Goal: Information Seeking & Learning: Learn about a topic

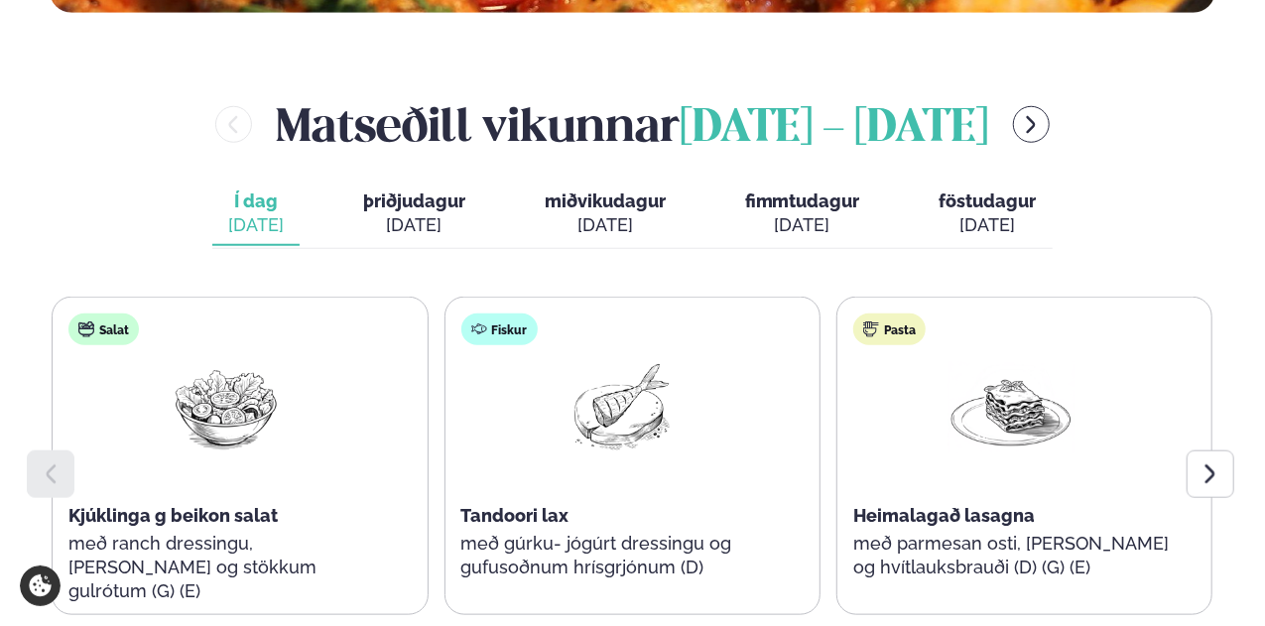
scroll to position [893, 0]
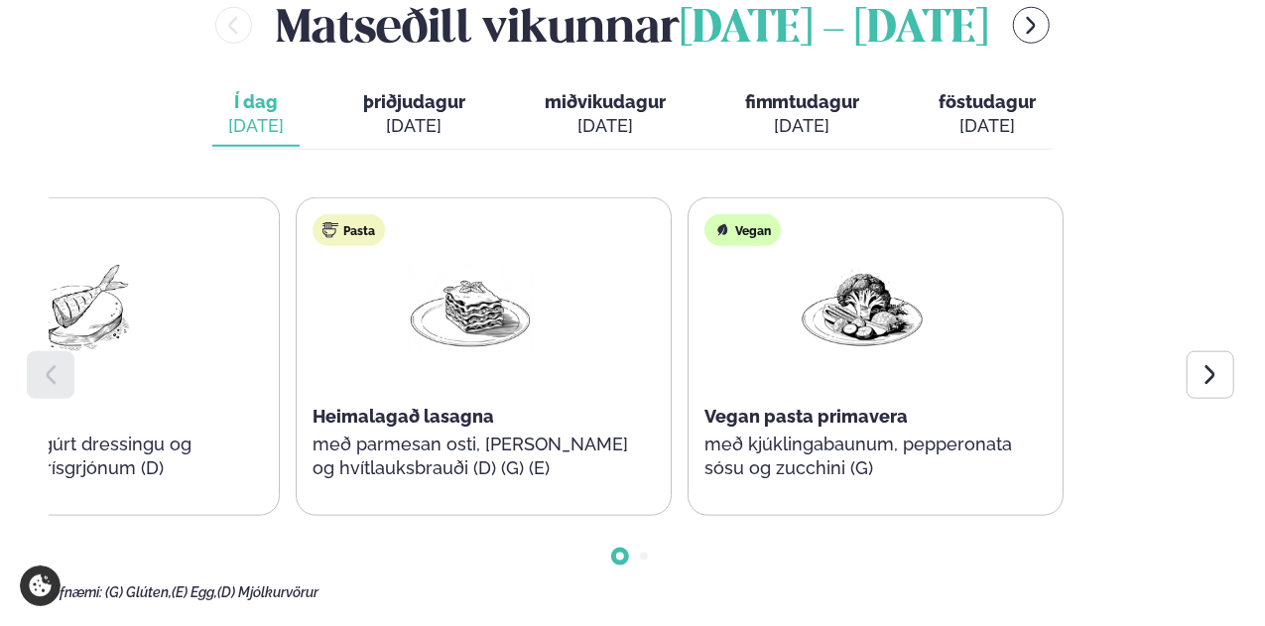
click at [219, 351] on div "Salat Kjúklinga g beikon salat með ranch dressingu, [PERSON_NAME] og stökkum gu…" at bounding box center [91, 356] width 1161 height 319
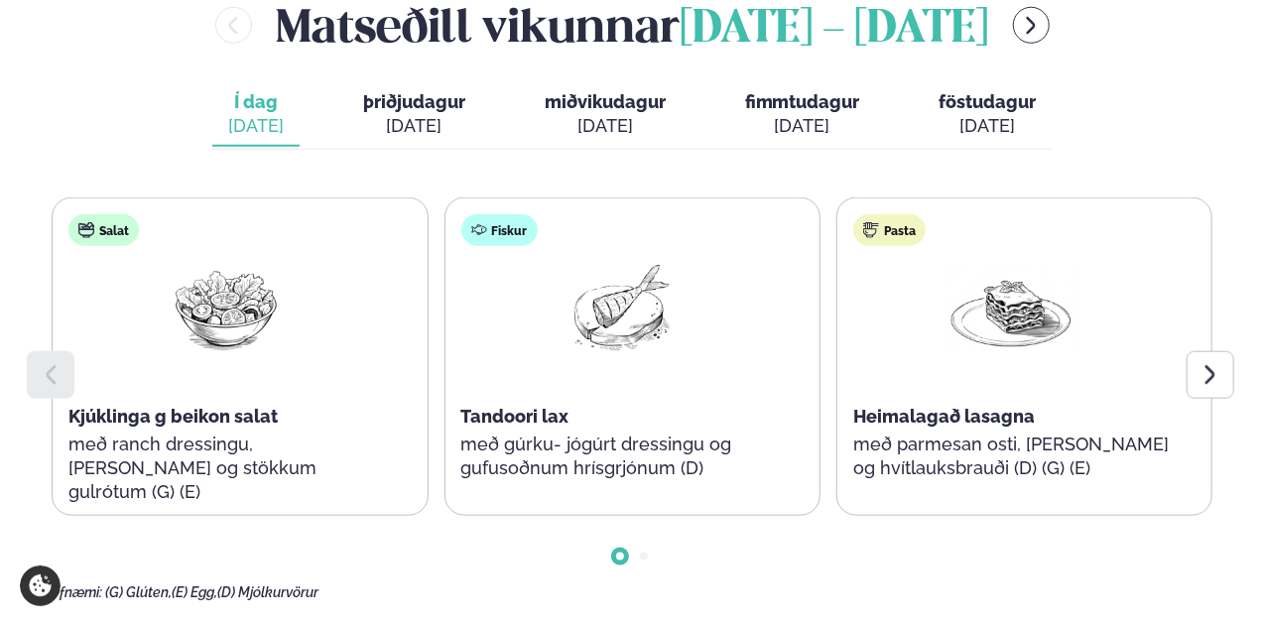
click at [837, 356] on div "Pasta Heimalagað lasagna með parmesan osti, basil pesto og hvítlauksbrauði (D) …" at bounding box center [1010, 357] width 347 height 318
click at [837, 354] on div "Pasta Heimalagað lasagna með parmesan osti, basil pesto og hvítlauksbrauði (D) …" at bounding box center [1010, 357] width 347 height 318
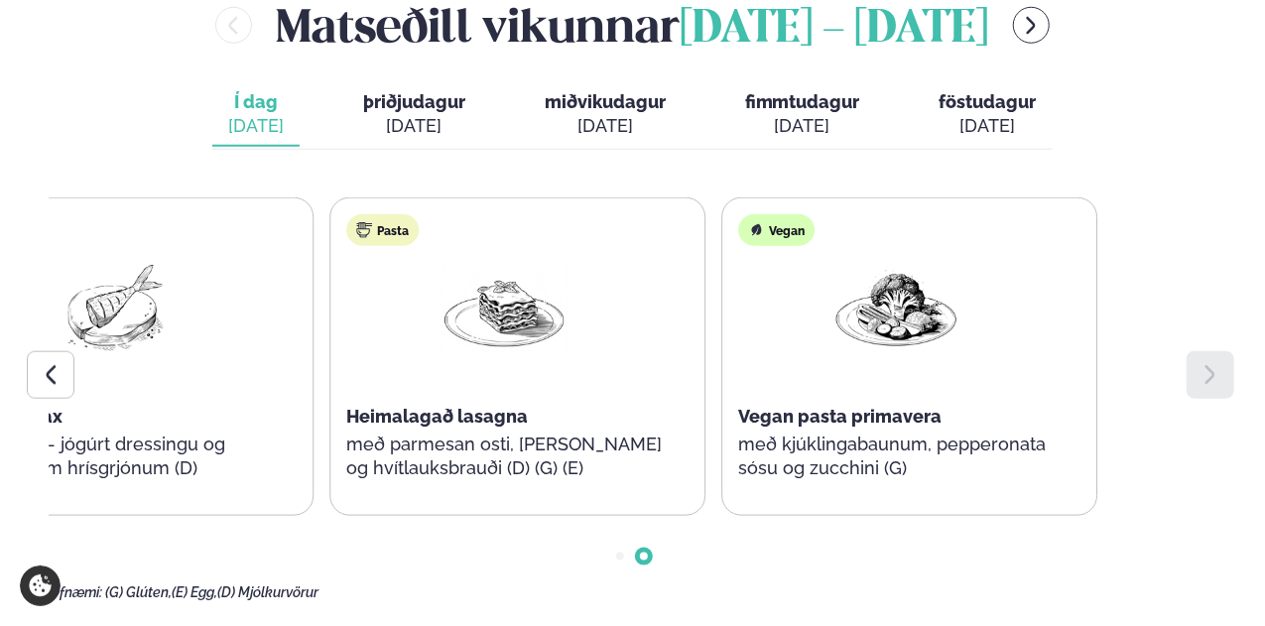
click at [563, 351] on div "Salat Kjúklinga g beikon salat með ranch dressingu, [PERSON_NAME] og stökkum gu…" at bounding box center [632, 356] width 1165 height 319
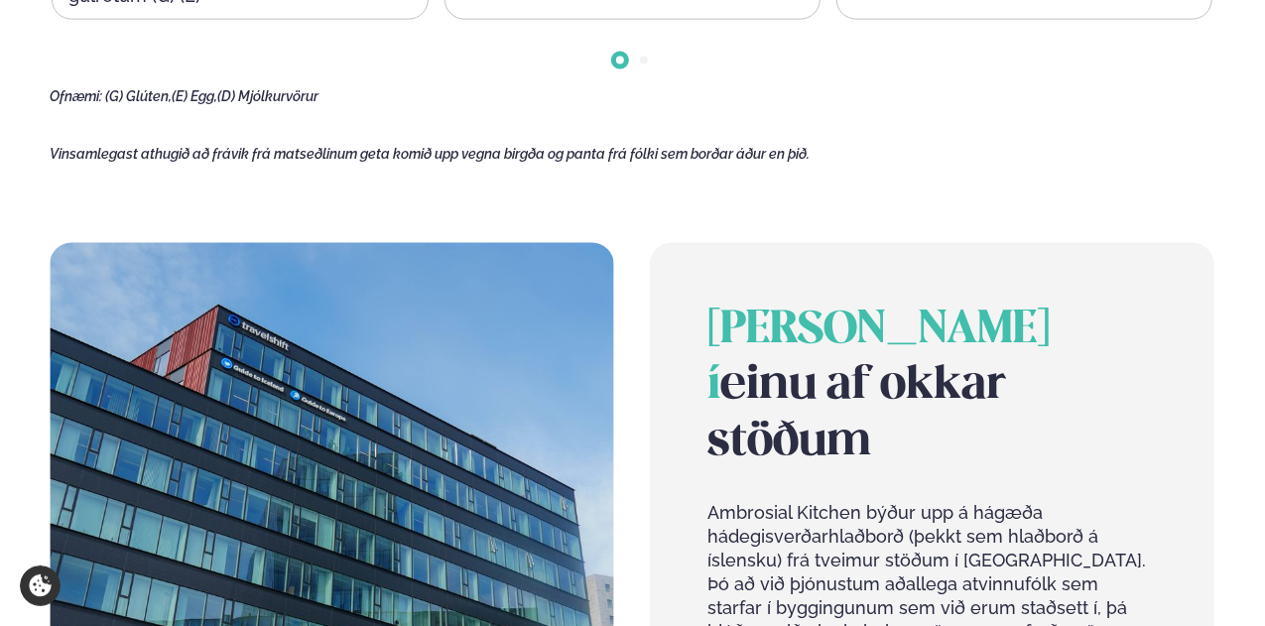
scroll to position [794, 0]
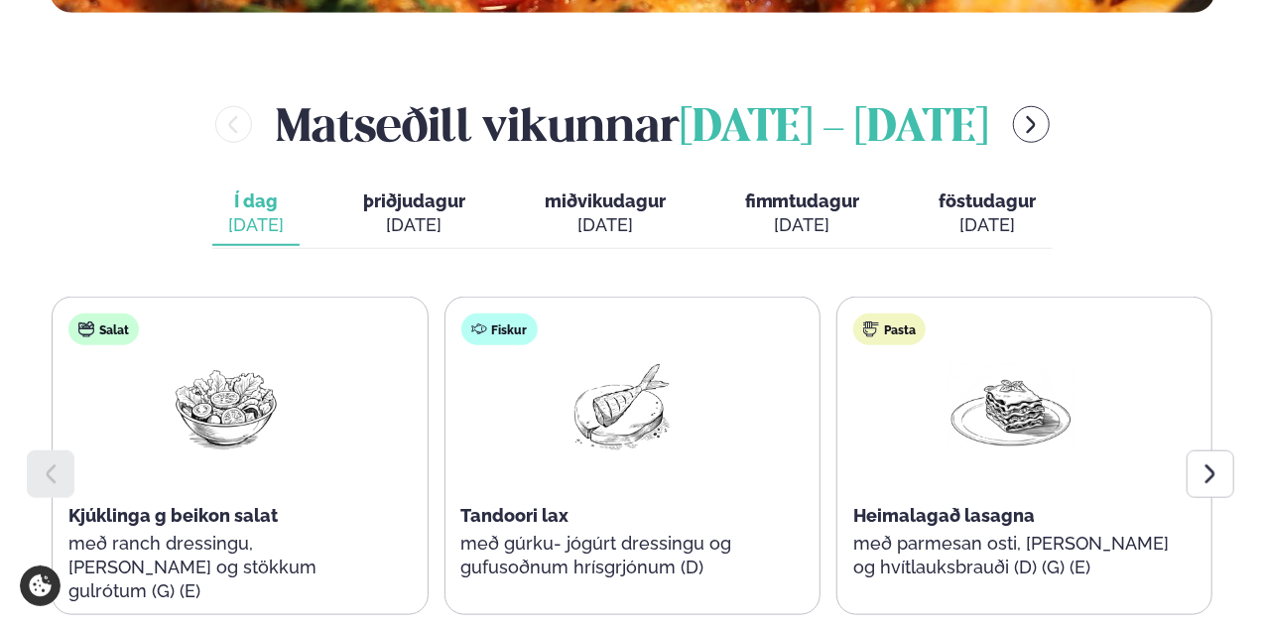
click at [411, 192] on span "þriðjudagur" at bounding box center [414, 201] width 102 height 21
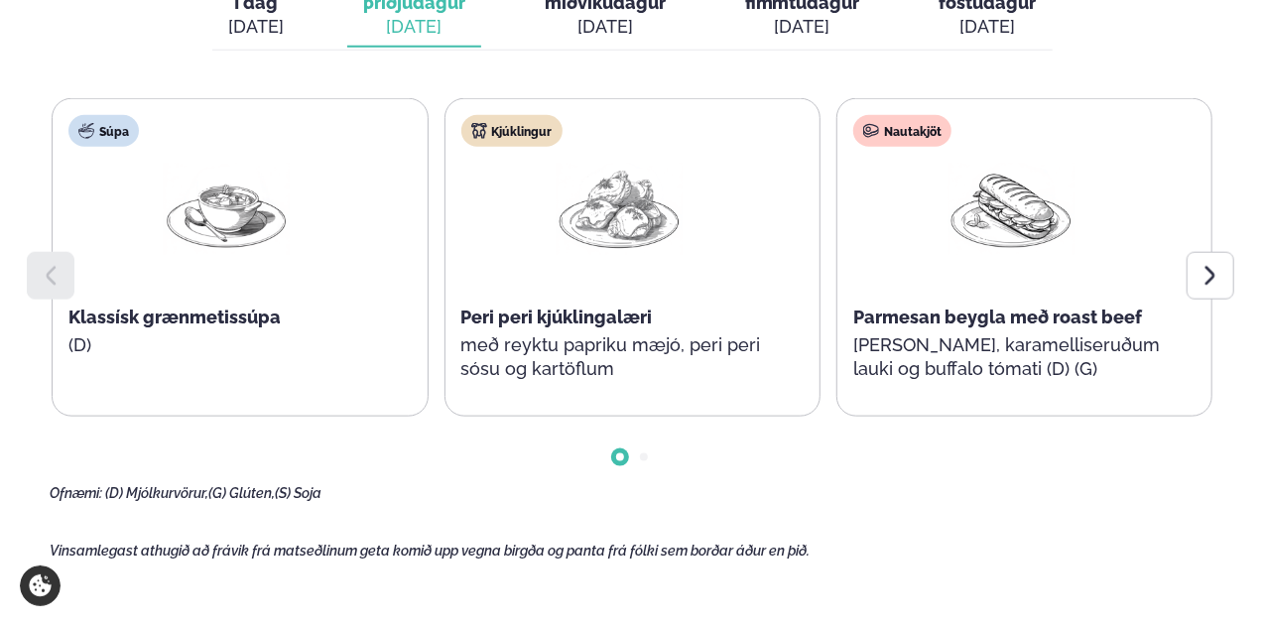
scroll to position [893, 0]
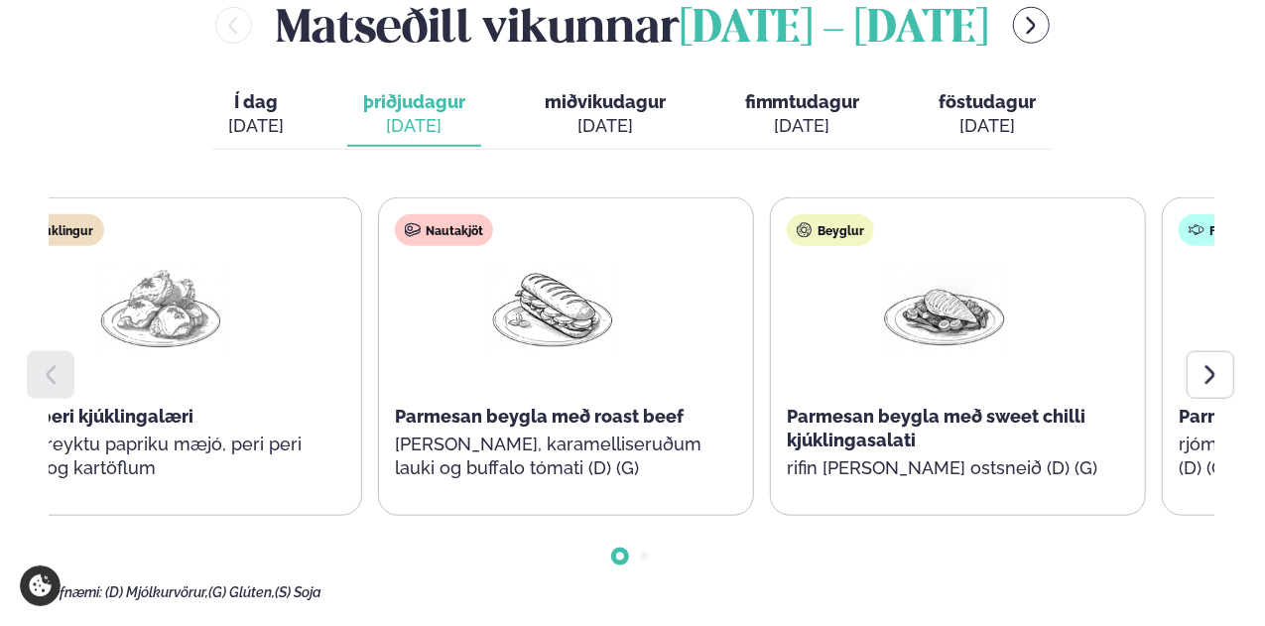
click at [616, 340] on img at bounding box center [552, 308] width 127 height 92
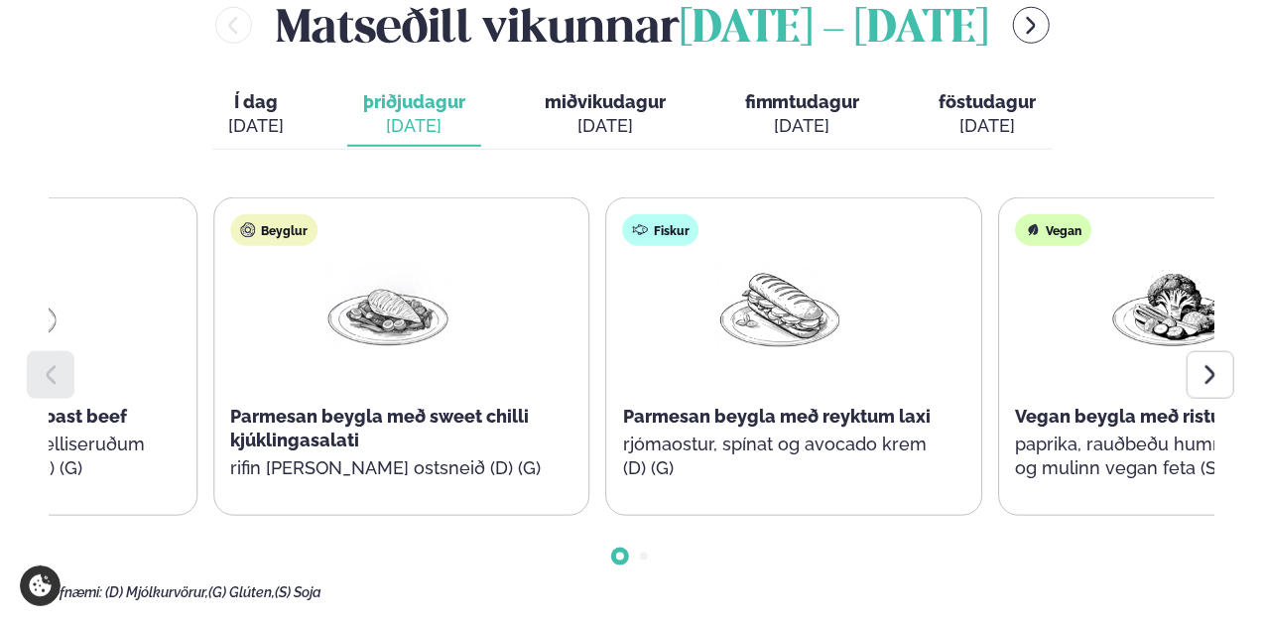
click at [0, 350] on main "[PERSON_NAME] / Vikumatseðill Vikulegt matseðill okkar Komdu með á dagana þar s…" at bounding box center [632, 463] width 1265 height 2713
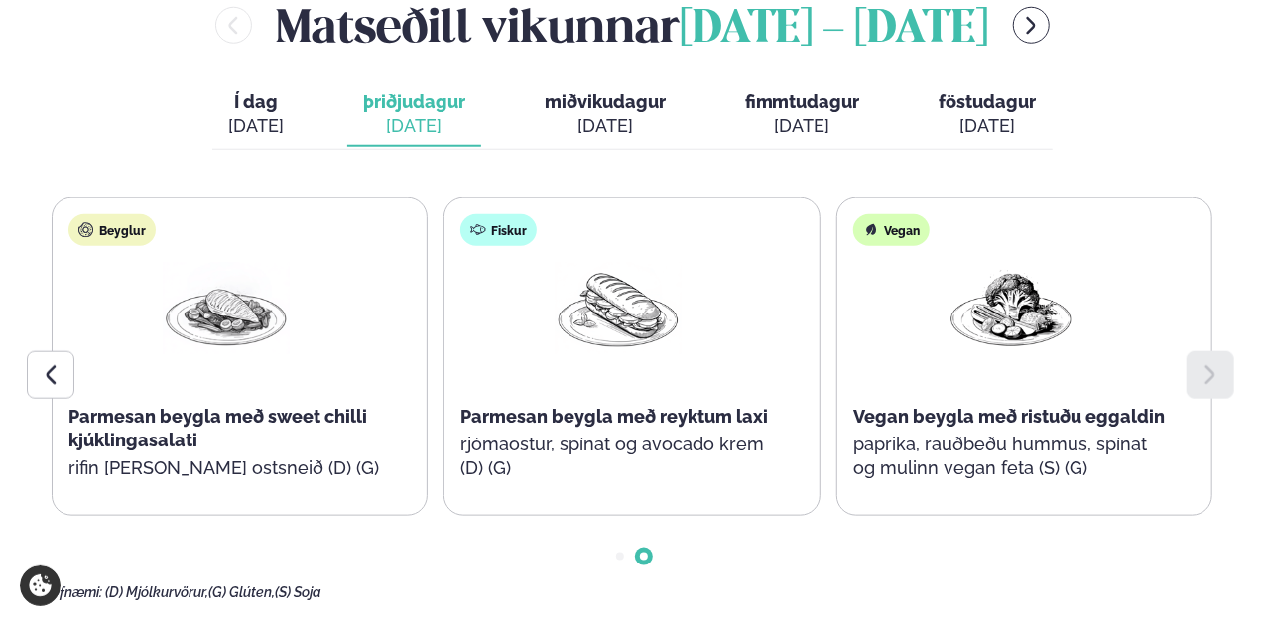
click at [589, 102] on span "miðvikudagur" at bounding box center [605, 101] width 121 height 21
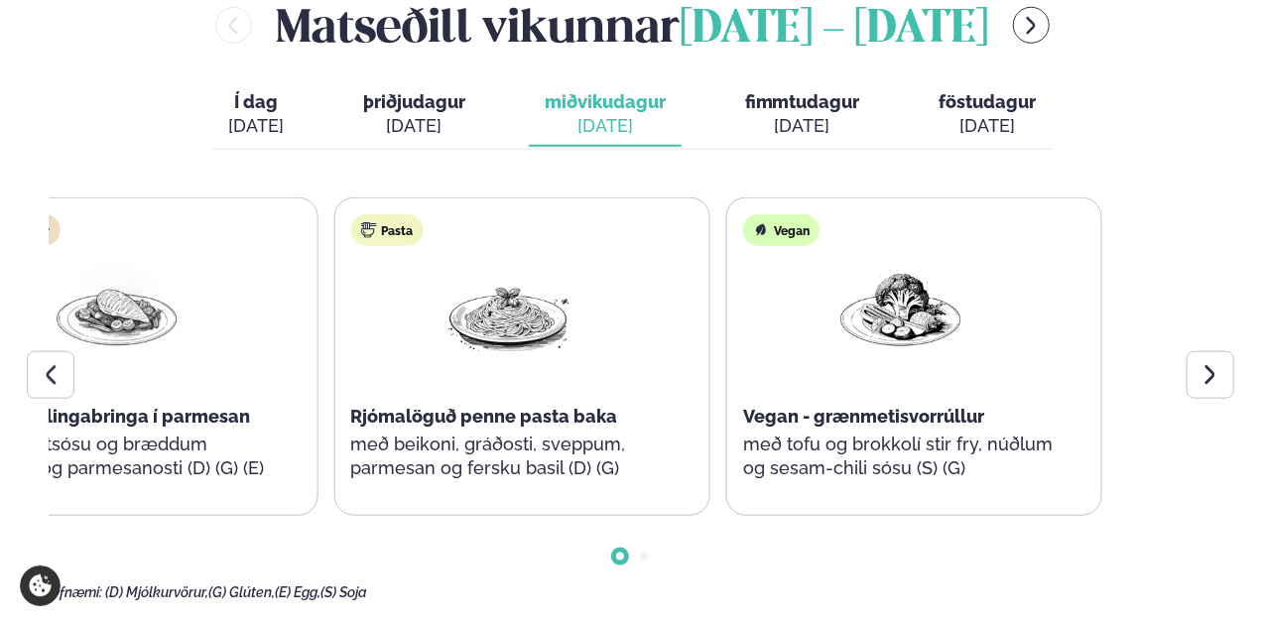
click at [171, 343] on div "Kjúklingur Stökk kjúklingabringa í parmesan með tómatsósu og bræddum cheddar- o…" at bounding box center [129, 356] width 376 height 319
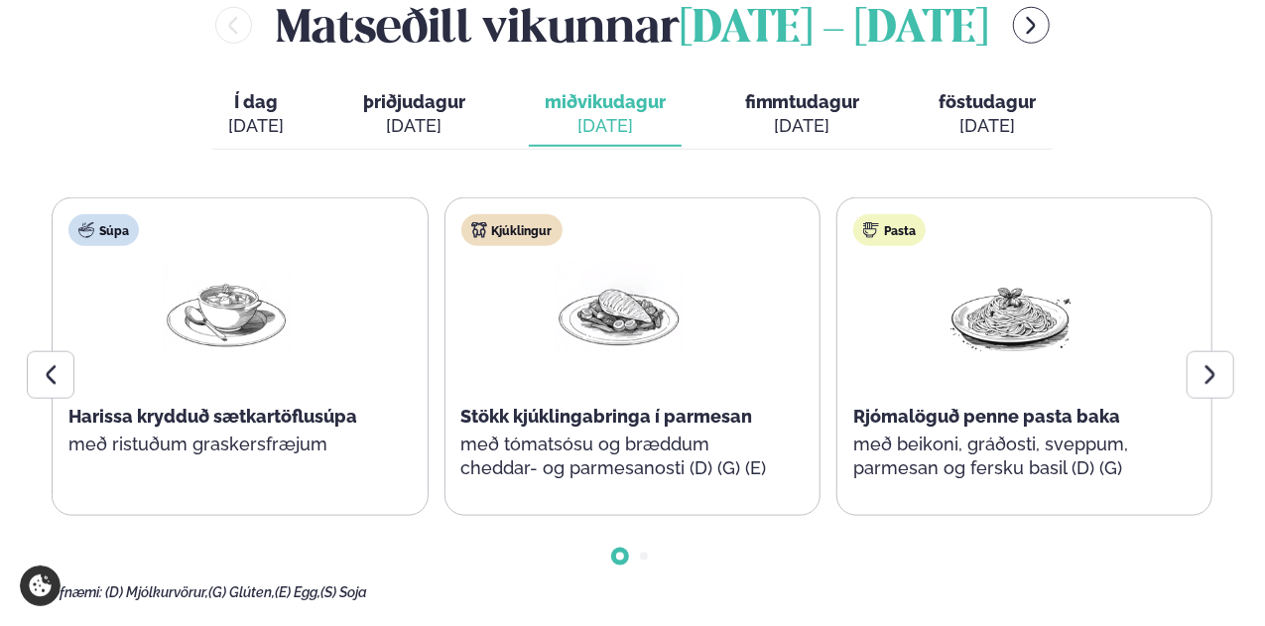
click at [769, 104] on span "fimmtudagur" at bounding box center [802, 101] width 115 height 21
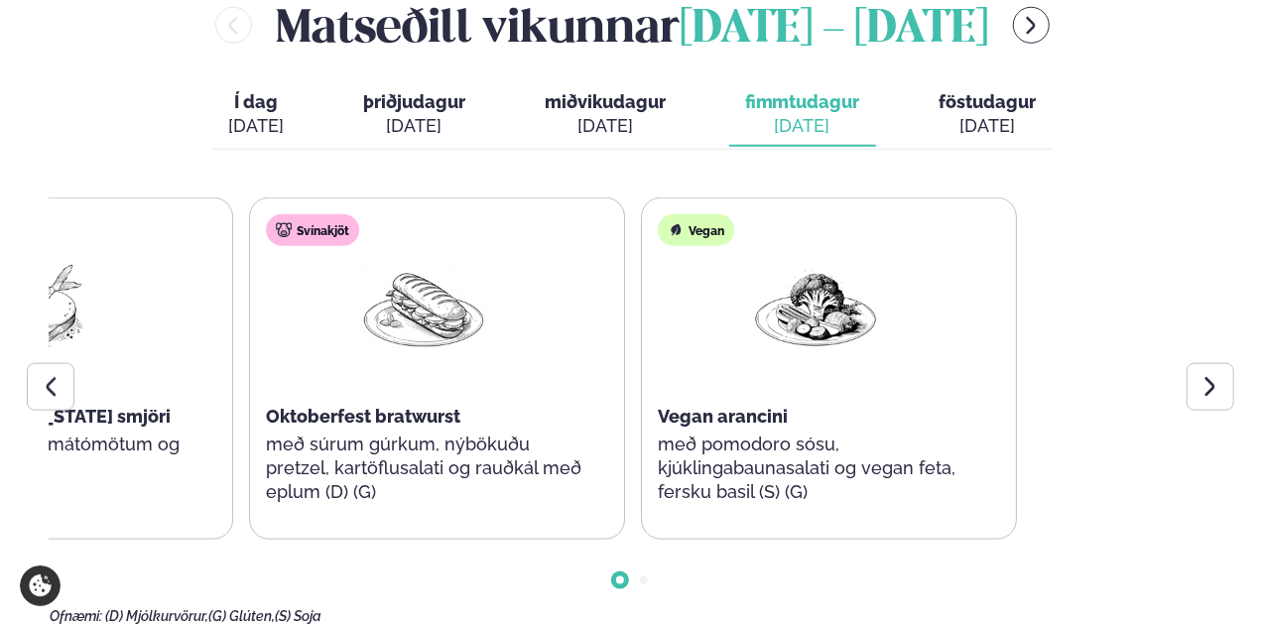
click at [147, 326] on div "Súpa Thai kjúklingasúpa með núðlum og sítrónugrasi Fiskur Ofnbökuð lúða í [US_S…" at bounding box center [44, 368] width 1161 height 342
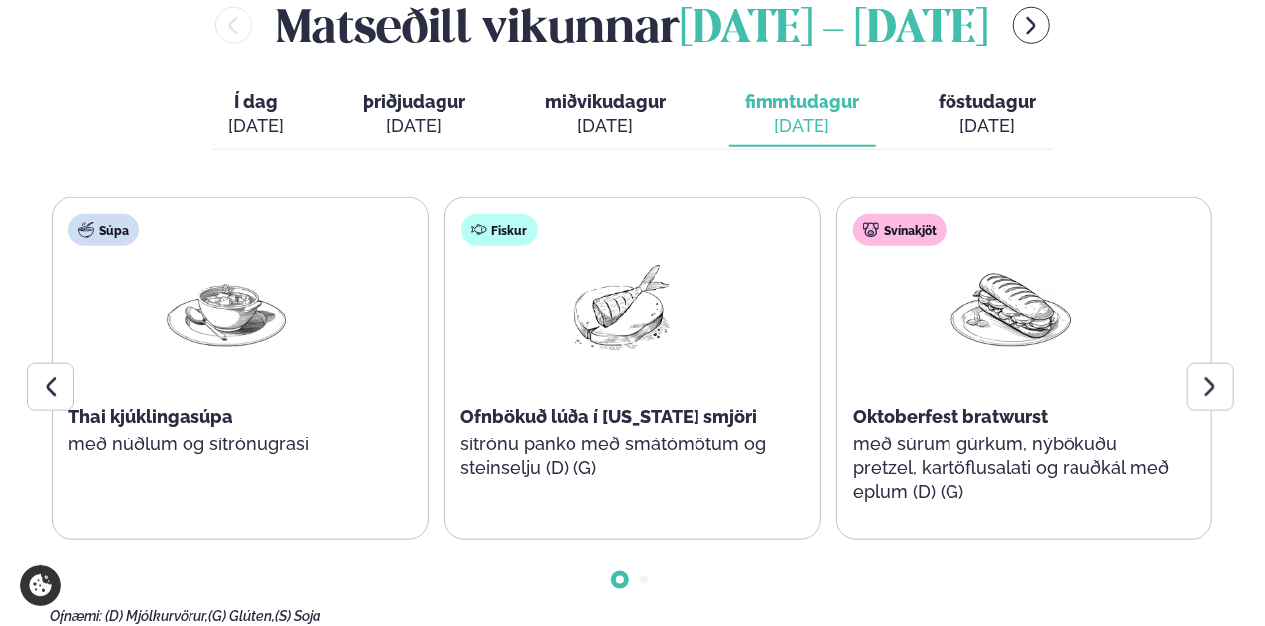
click at [974, 98] on span "föstudagur" at bounding box center [988, 101] width 97 height 21
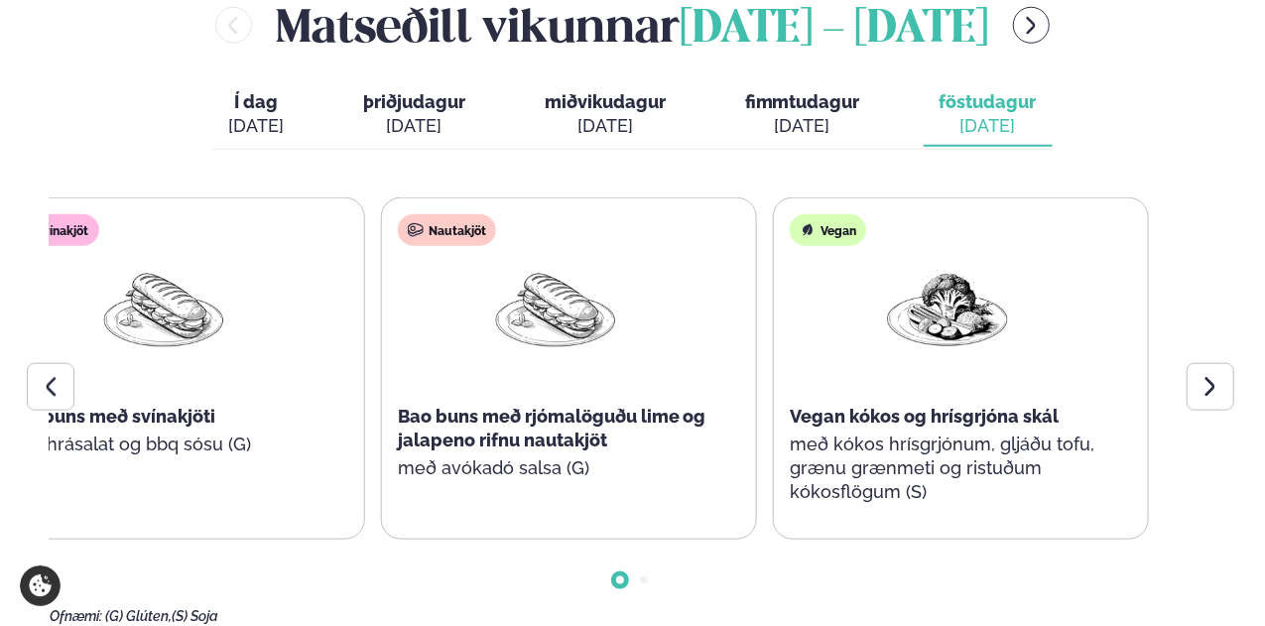
click at [379, 376] on div "Lambakjöt Hægeldaður lambakjötsréttur með ristuðu grænmeti, kryddað cous cous o…" at bounding box center [176, 368] width 1161 height 342
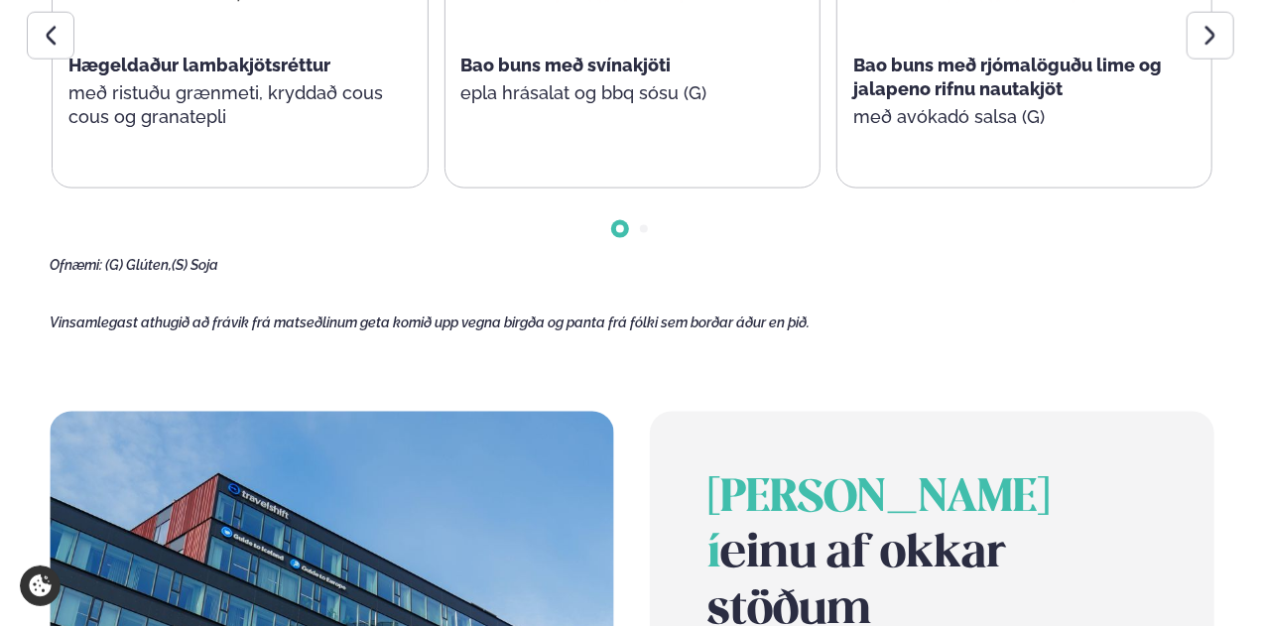
scroll to position [1488, 0]
